Goal: Task Accomplishment & Management: Use online tool/utility

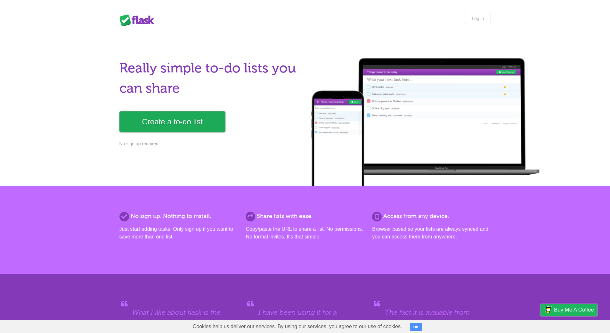
click at [169, 122] on link "Create a to-do list" at bounding box center [173, 121] width 106 height 21
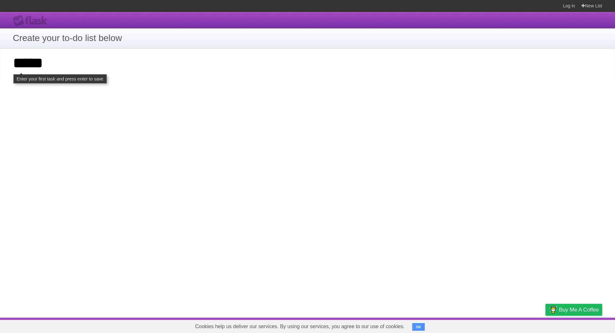
click input "**********" at bounding box center [0, 0] width 0 height 0
type input "*****"
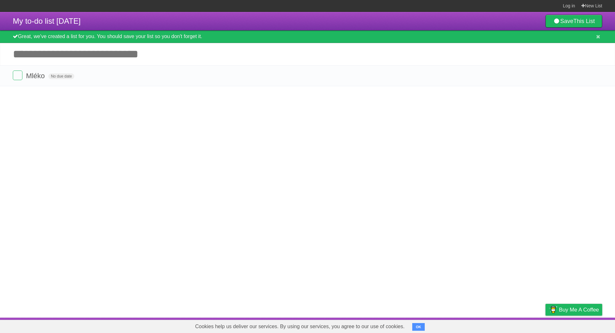
click at [97, 17] on header "My to-do list 08/19/2025 Save This List" at bounding box center [307, 21] width 615 height 19
click at [81, 23] on span "My to-do list 08/19/2025" at bounding box center [47, 21] width 68 height 9
type input "**********"
click at [574, 19] on b "This List" at bounding box center [583, 21] width 21 height 6
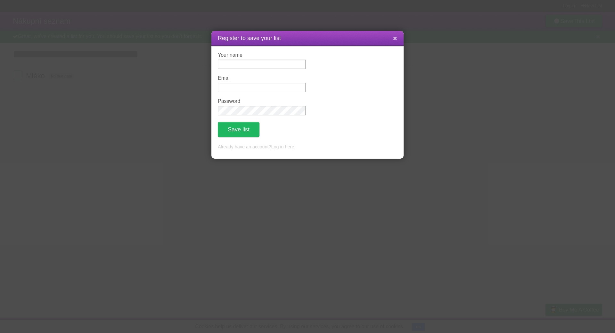
click at [395, 38] on icon at bounding box center [395, 38] width 4 height 5
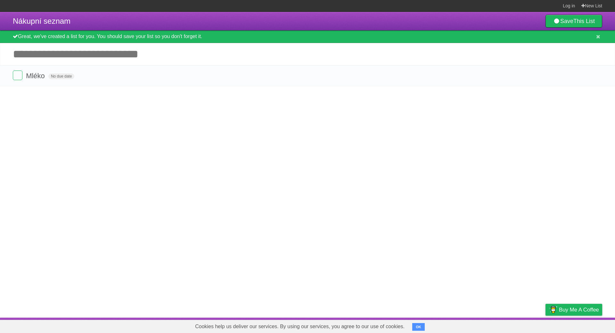
click at [420, 325] on button "OK" at bounding box center [418, 327] width 12 height 8
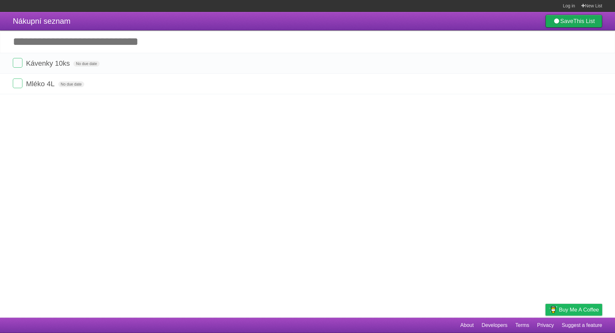
click at [574, 21] on b "This List" at bounding box center [583, 21] width 21 height 6
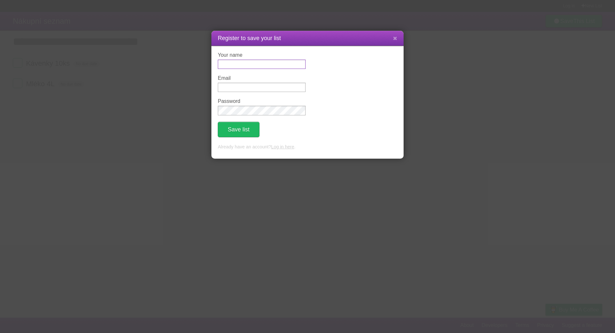
click at [243, 60] on input "Your name" at bounding box center [262, 64] width 88 height 9
click at [394, 38] on icon at bounding box center [395, 38] width 4 height 5
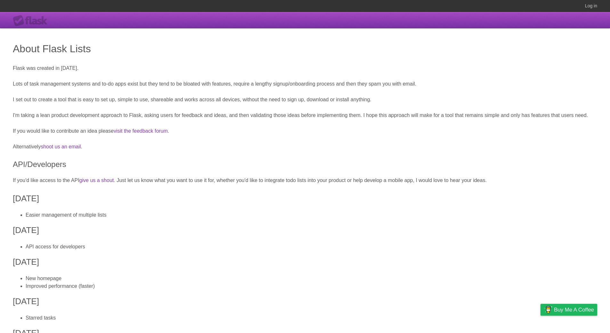
click at [39, 20] on div "Flask" at bounding box center [32, 21] width 38 height 12
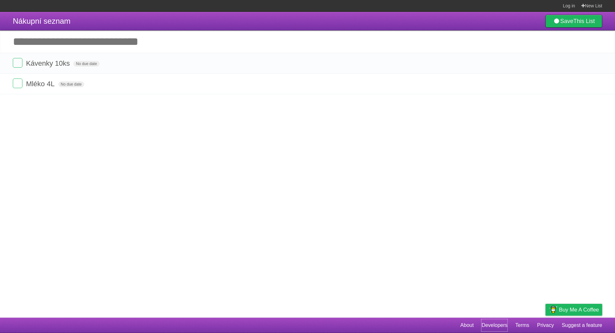
drag, startPoint x: 494, startPoint y: 325, endPoint x: 496, endPoint y: 303, distance: 21.3
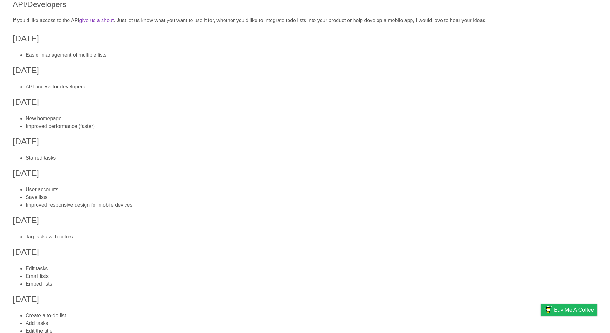
scroll to position [160, 0]
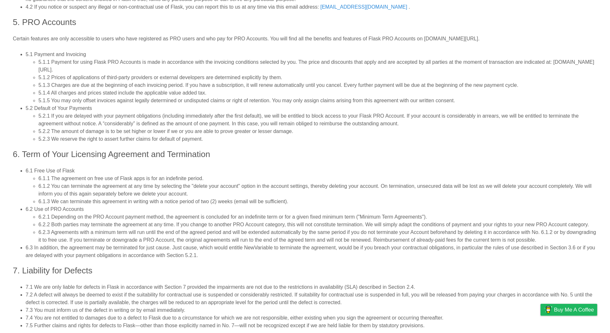
scroll to position [609, 0]
